Goal: Information Seeking & Learning: Learn about a topic

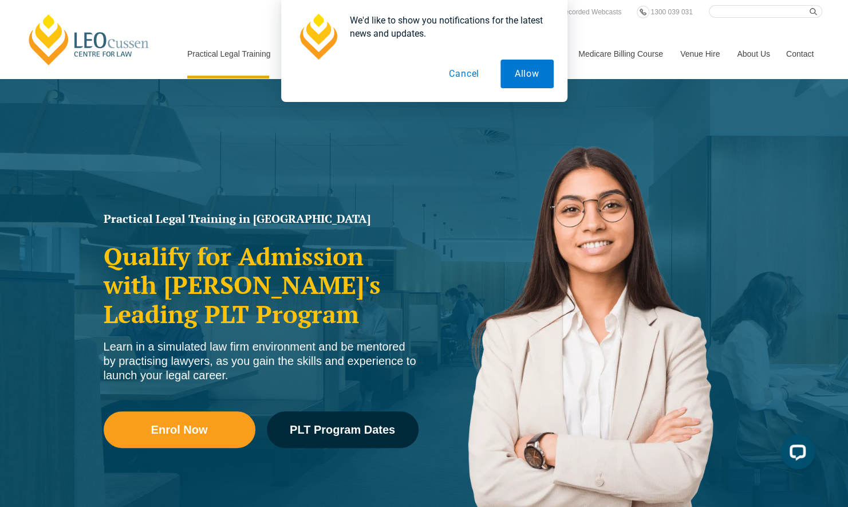
click at [467, 69] on button "Cancel" at bounding box center [463, 74] width 59 height 29
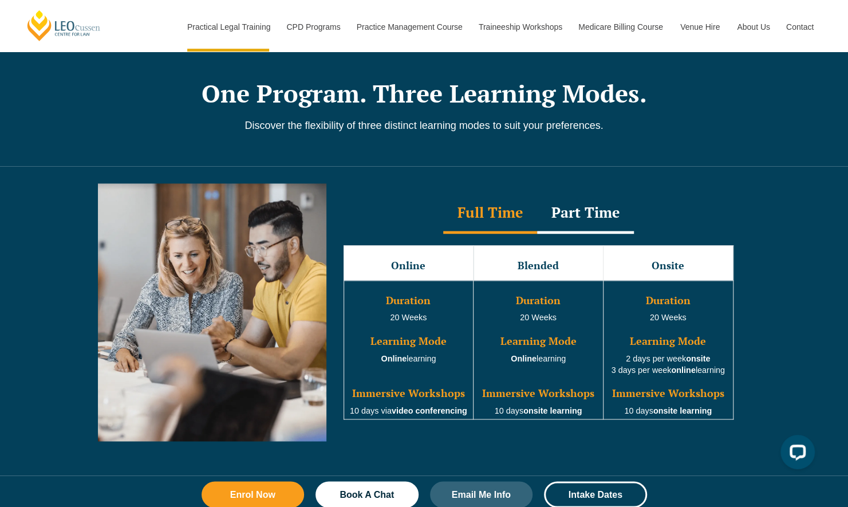
scroll to position [1030, 0]
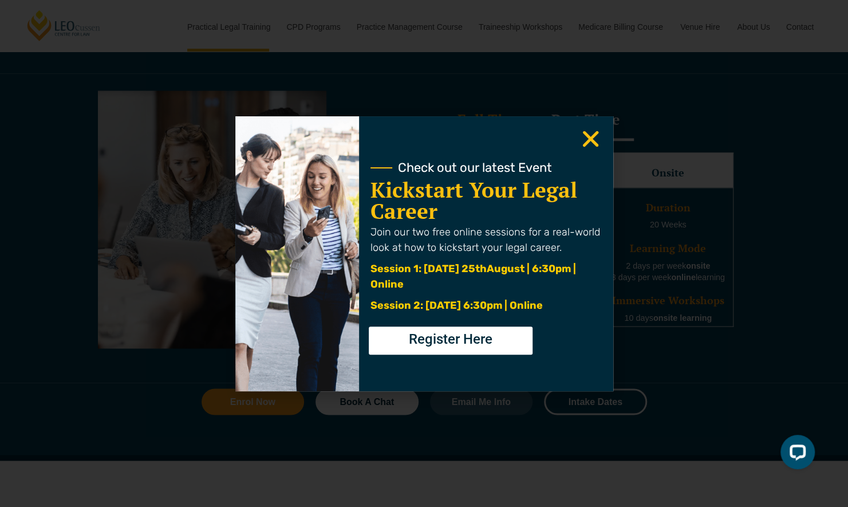
click at [590, 131] on icon "Close" at bounding box center [590, 139] width 22 height 22
click at [591, 140] on use "Close" at bounding box center [590, 139] width 16 height 16
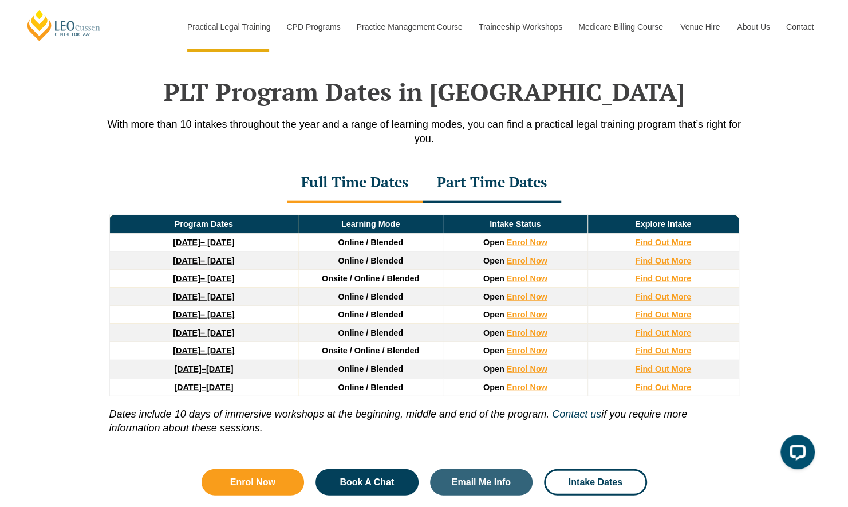
scroll to position [1488, 0]
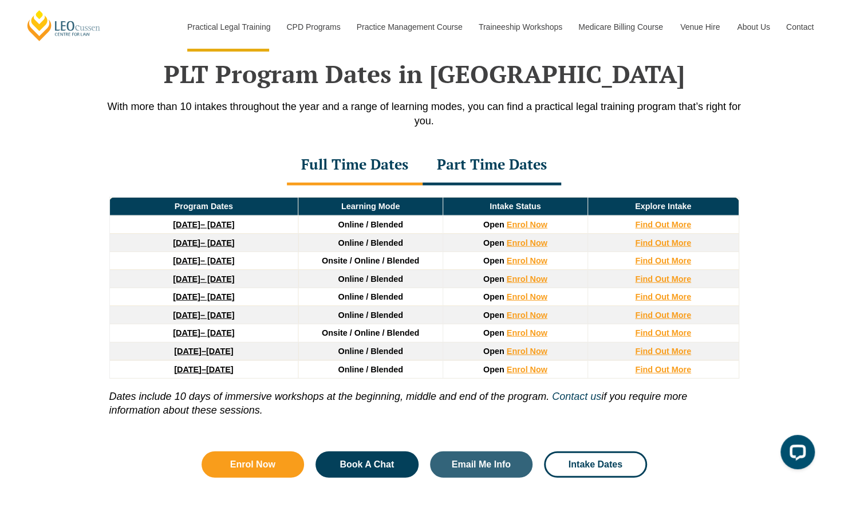
click at [224, 328] on link "3 August 2026 – 18 December 2026" at bounding box center [203, 332] width 61 height 9
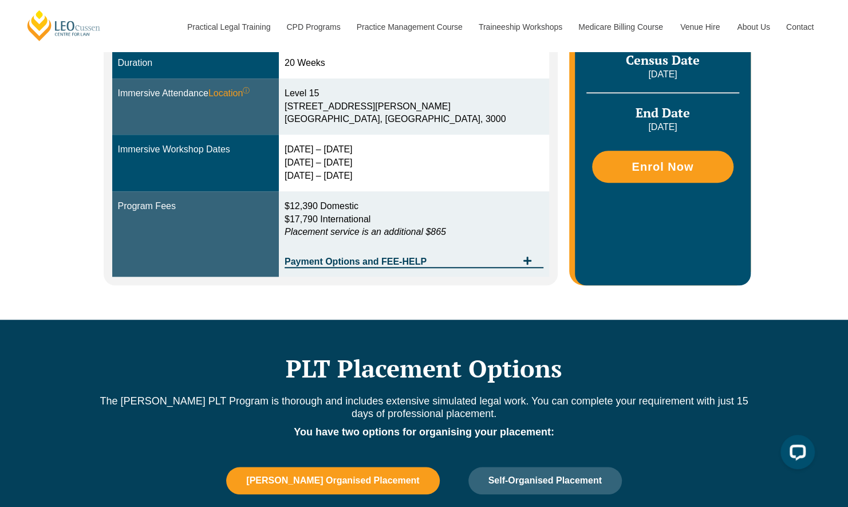
scroll to position [401, 0]
